Goal: Transaction & Acquisition: Subscribe to service/newsletter

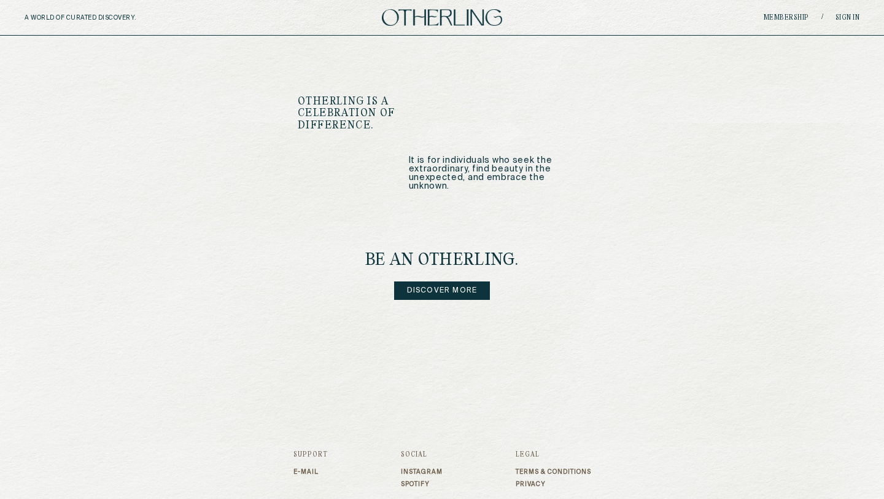
scroll to position [1486, 0]
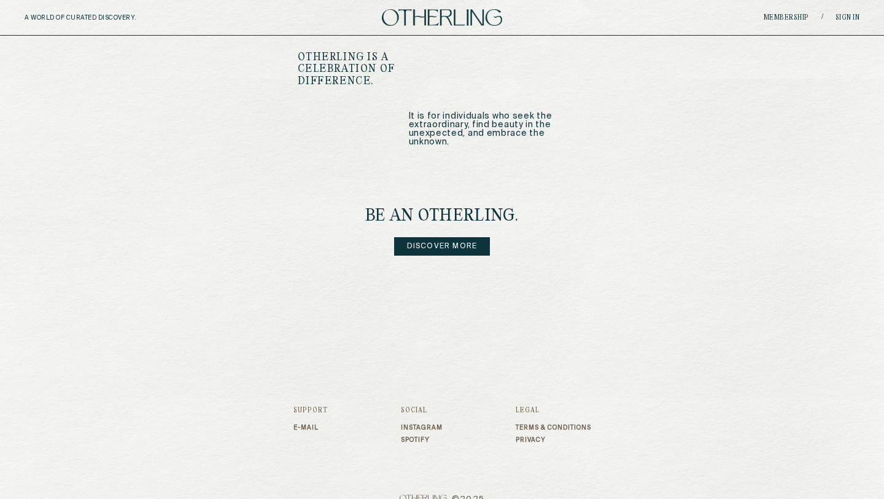
click at [414, 237] on link "Discover more" at bounding box center [442, 246] width 96 height 18
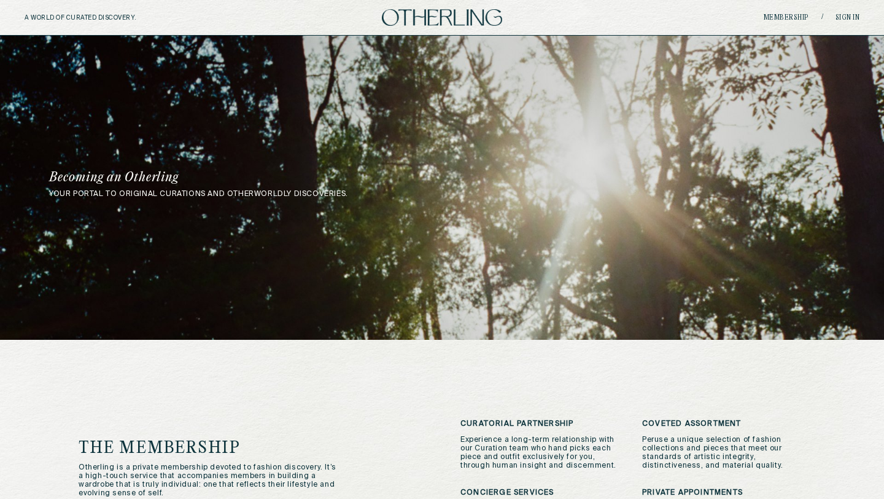
click at [451, 22] on img at bounding box center [442, 17] width 120 height 17
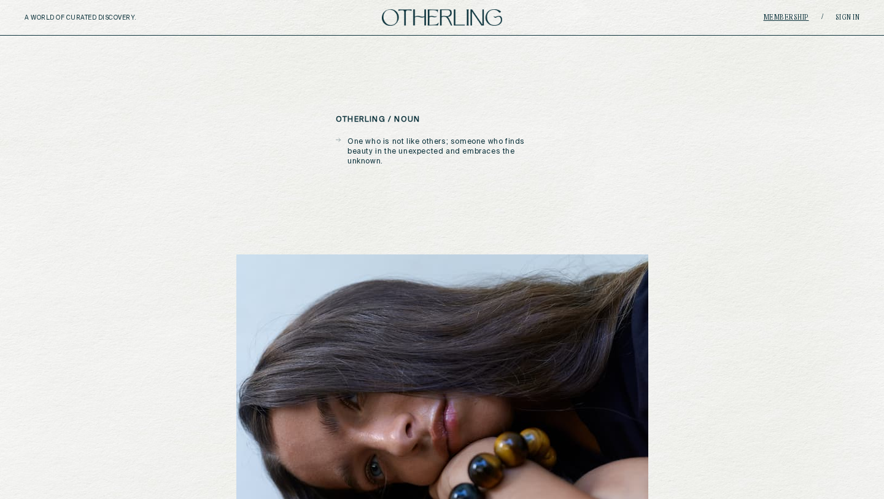
click at [785, 14] on link "Membership" at bounding box center [786, 17] width 45 height 7
